Goal: Information Seeking & Learning: Learn about a topic

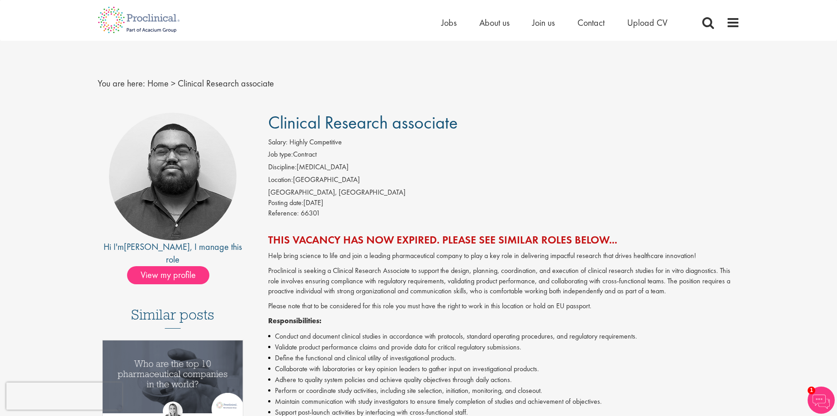
click at [725, 1] on div "Home Jobs About us Join us Contact Upload CV" at bounding box center [415, 17] width 649 height 34
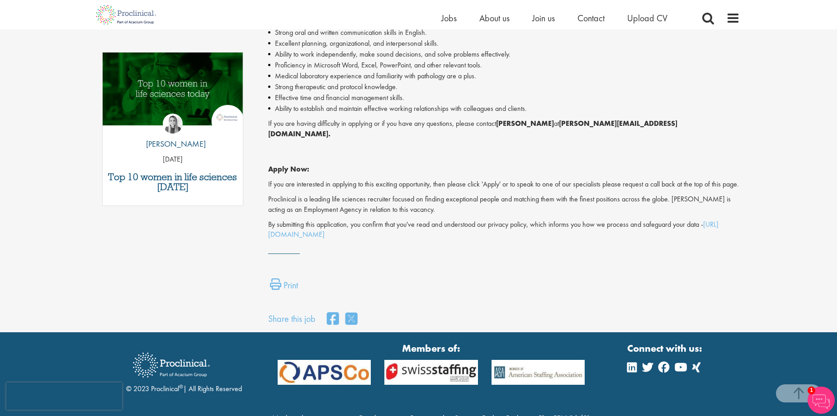
scroll to position [447, 0]
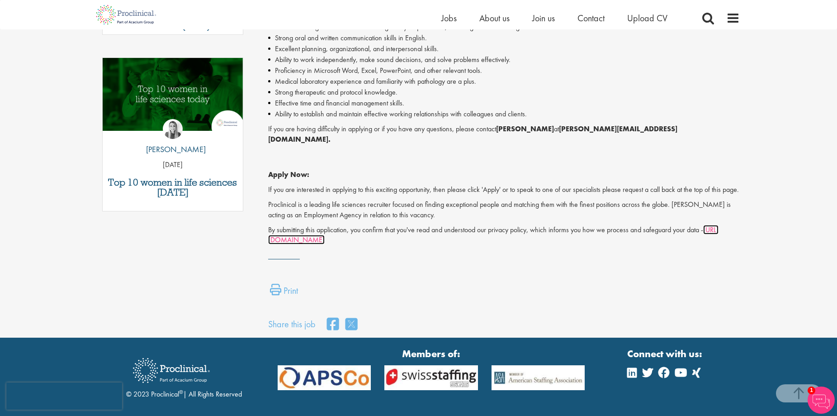
click at [332, 241] on link "[URL][DOMAIN_NAME]" at bounding box center [493, 235] width 450 height 20
click at [316, 99] on li "Effective time and financial management skills." at bounding box center [504, 103] width 472 height 11
